Goal: Task Accomplishment & Management: Use online tool/utility

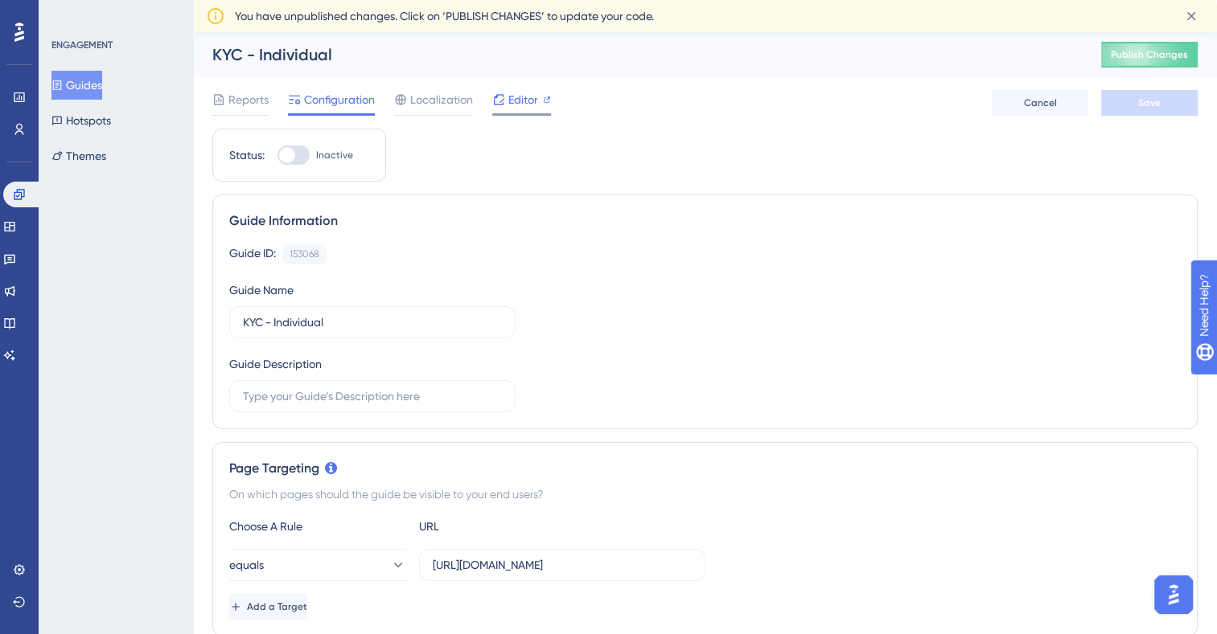
click at [519, 101] on span "Editor" at bounding box center [523, 99] width 30 height 19
click at [90, 90] on button "Guides" at bounding box center [76, 85] width 51 height 29
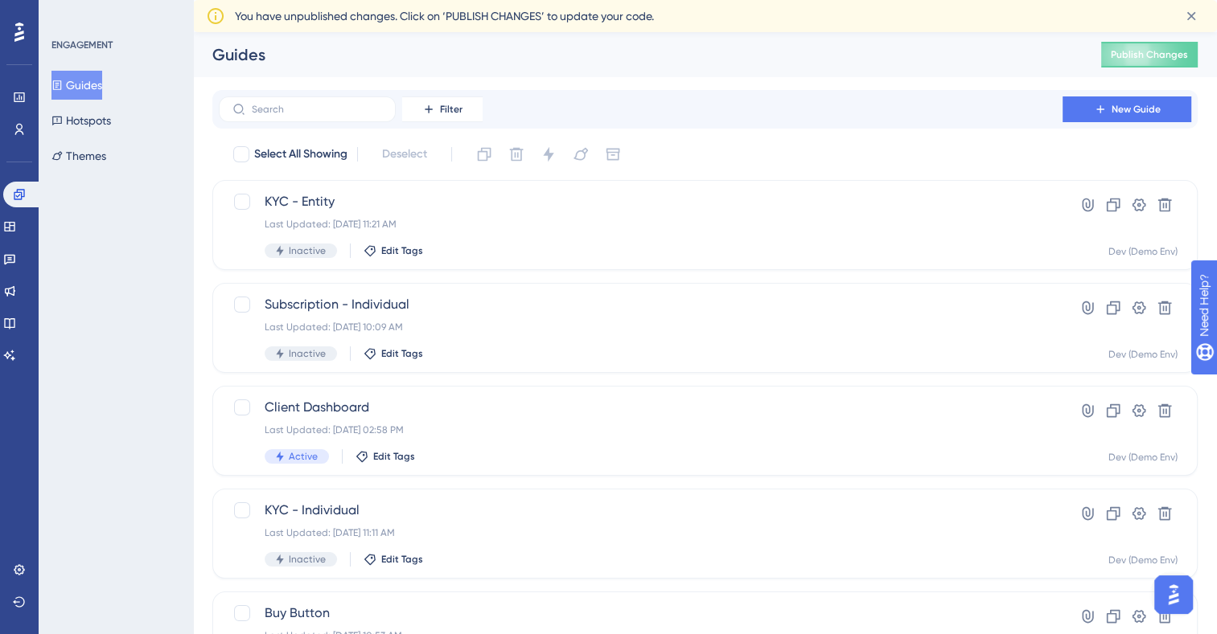
click at [90, 81] on button "Guides" at bounding box center [76, 85] width 51 height 29
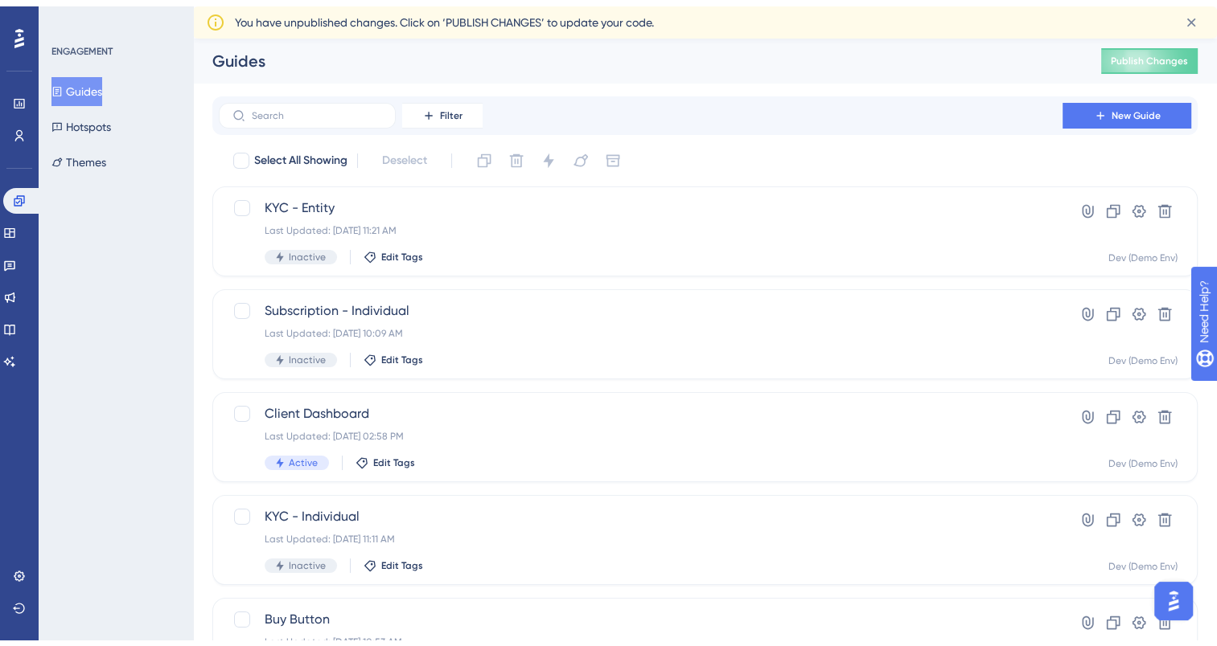
scroll to position [55, 0]
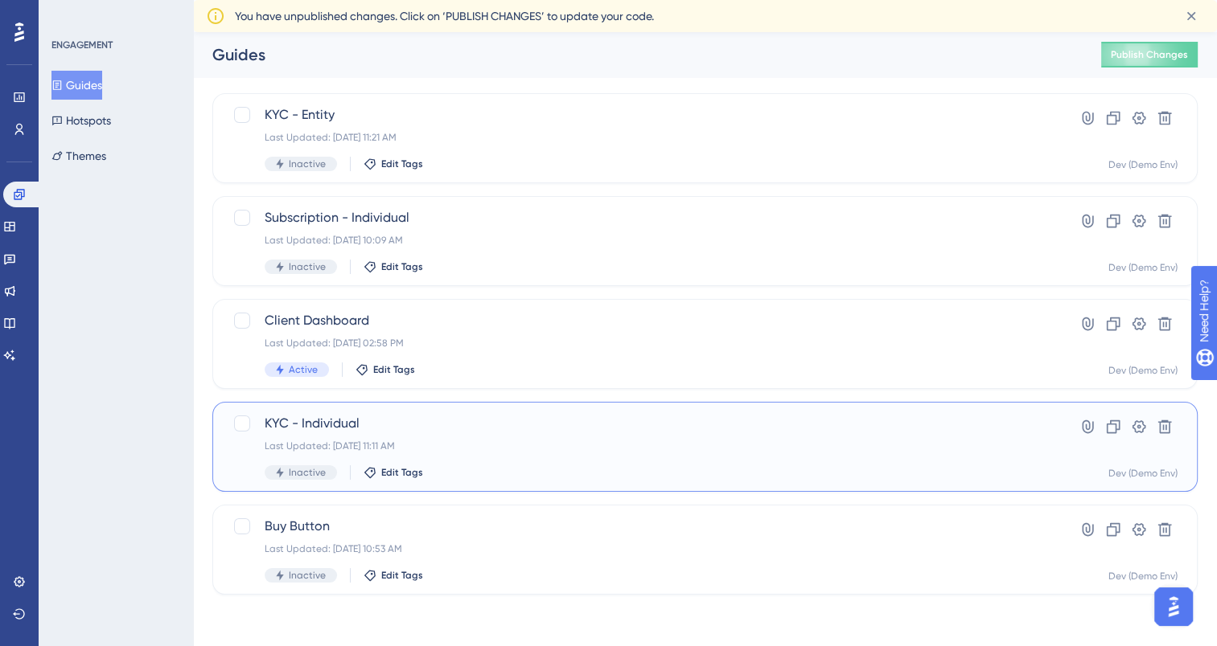
click at [293, 430] on span "KYC - Individual" at bounding box center [641, 423] width 752 height 19
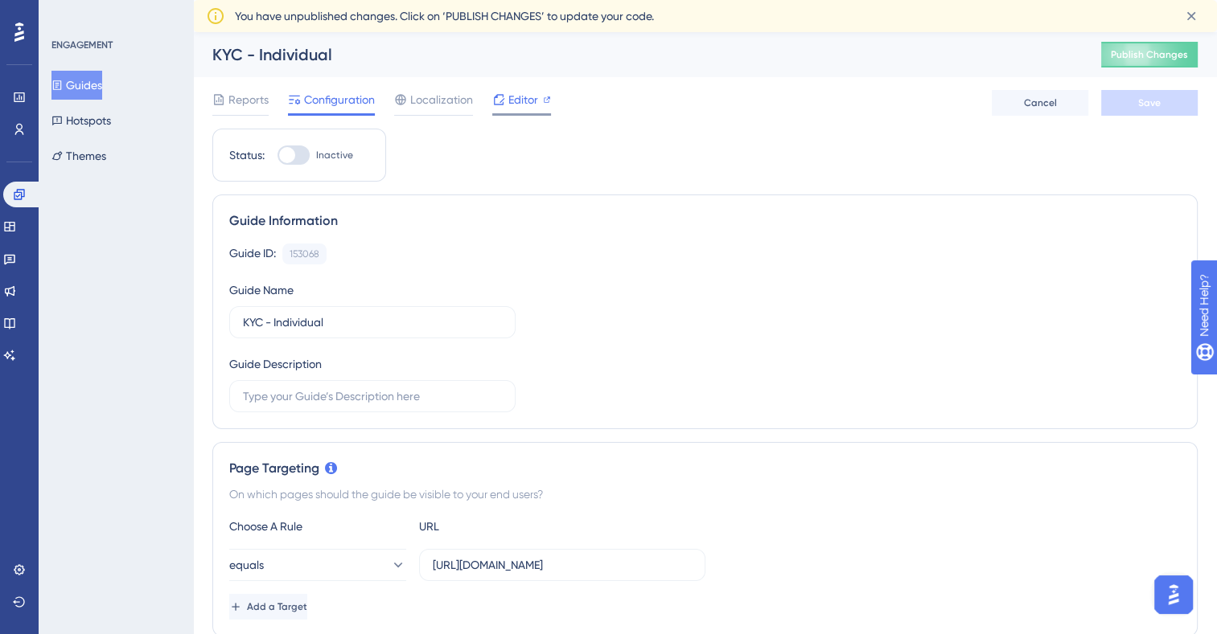
click at [515, 103] on span "Editor" at bounding box center [523, 99] width 30 height 19
click at [87, 98] on button "Guides" at bounding box center [76, 85] width 51 height 29
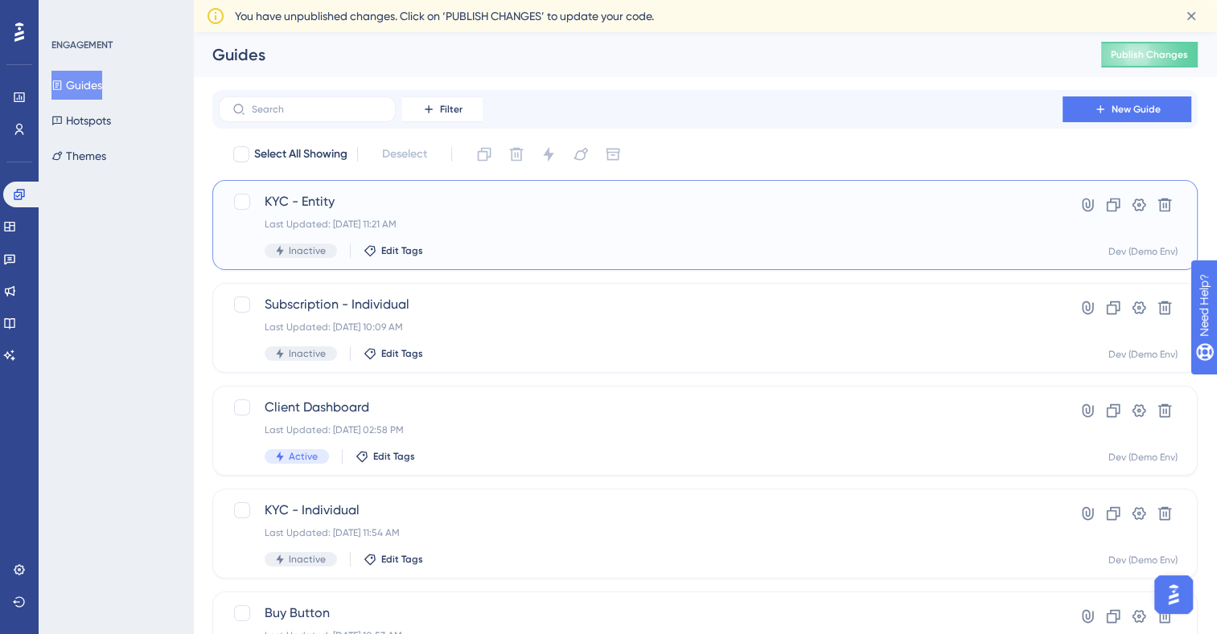
click at [405, 208] on span "KYC - Entity" at bounding box center [641, 201] width 752 height 19
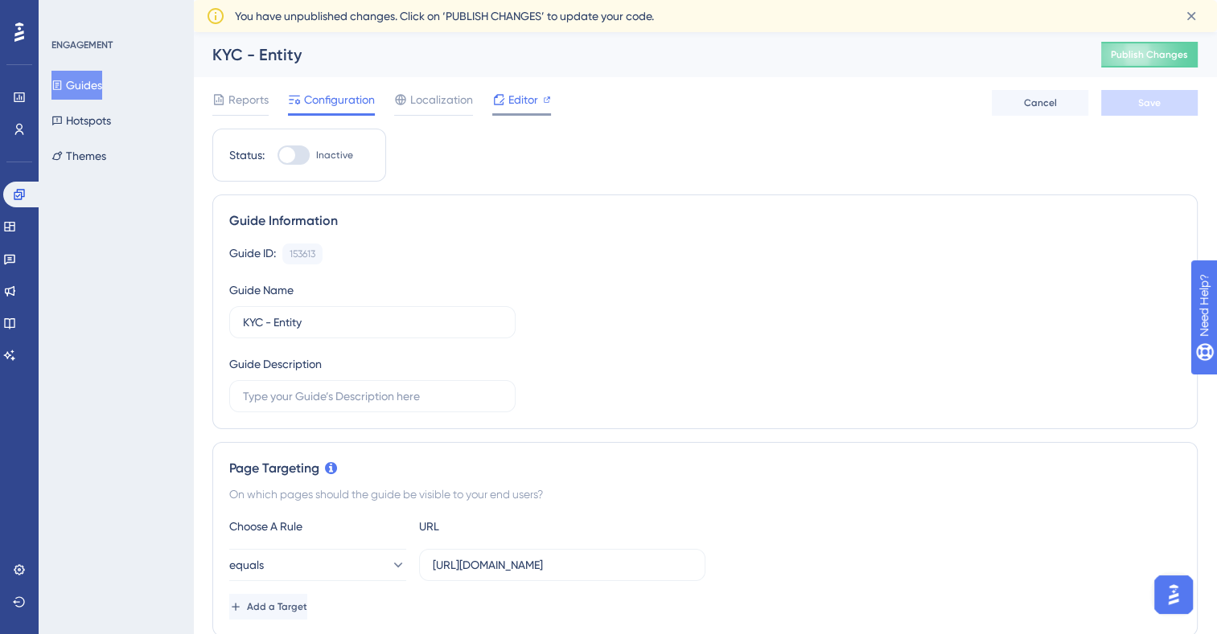
click at [534, 96] on span "Editor" at bounding box center [523, 99] width 30 height 19
